Goal: Task Accomplishment & Management: Complete application form

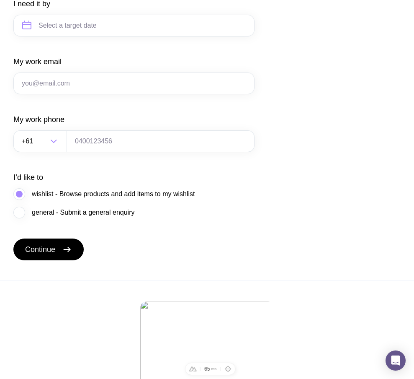
scroll to position [452, 0]
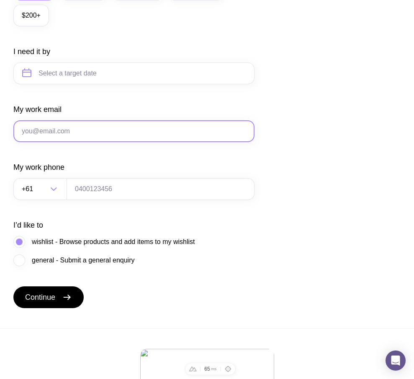
click at [134, 142] on input "My work email" at bounding box center [133, 131] width 241 height 22
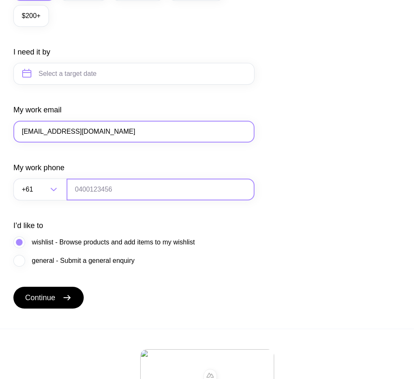
type input "w2@gmail.com"
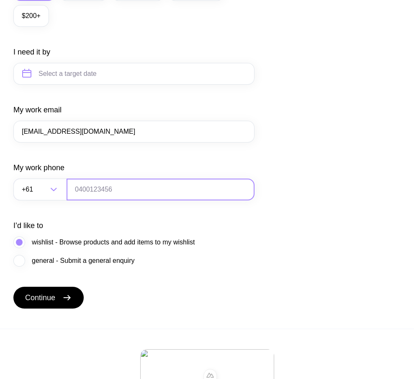
click at [112, 200] on input "tel" at bounding box center [161, 189] width 188 height 22
type input "0664130449"
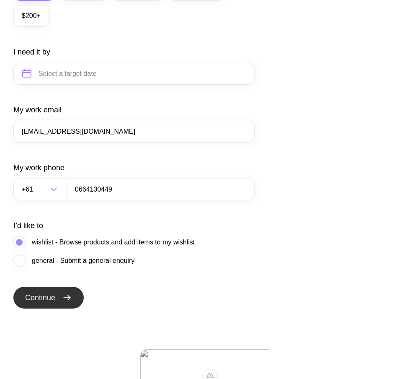
click at [55, 302] on span "Continue" at bounding box center [40, 297] width 30 height 10
